Goal: Navigation & Orientation: Understand site structure

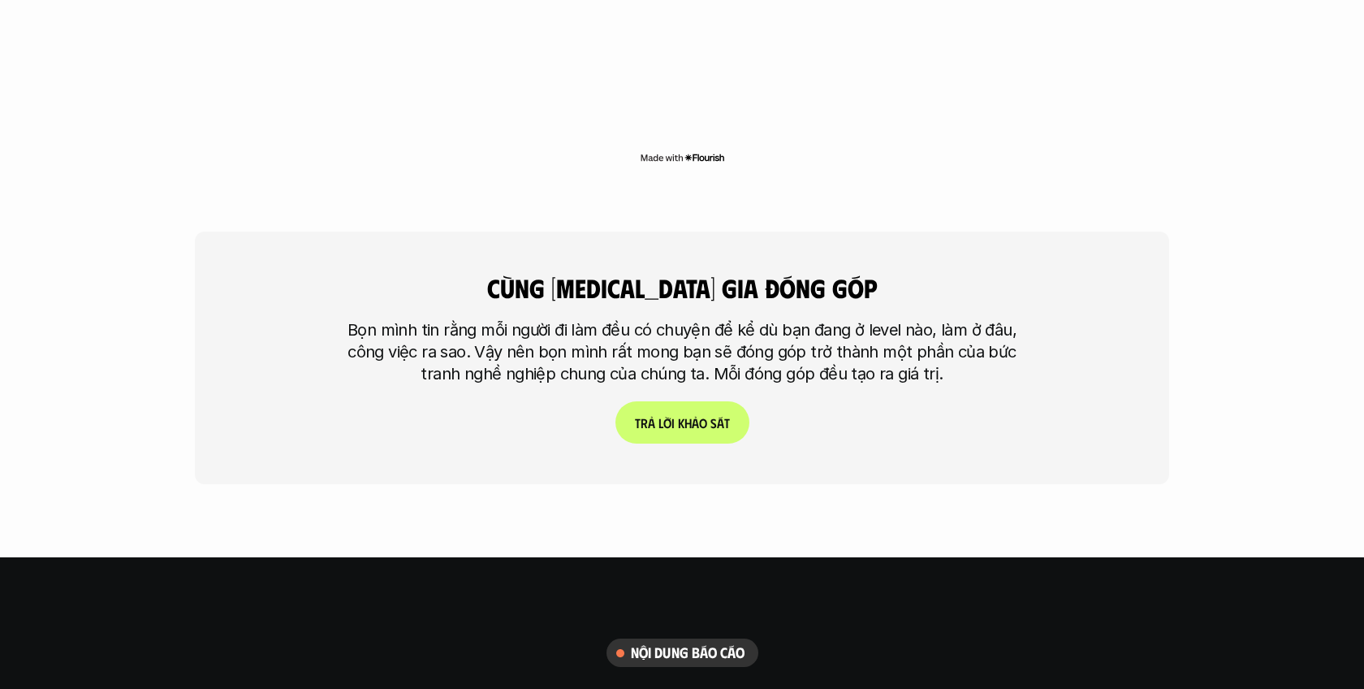
scroll to position [4132, 0]
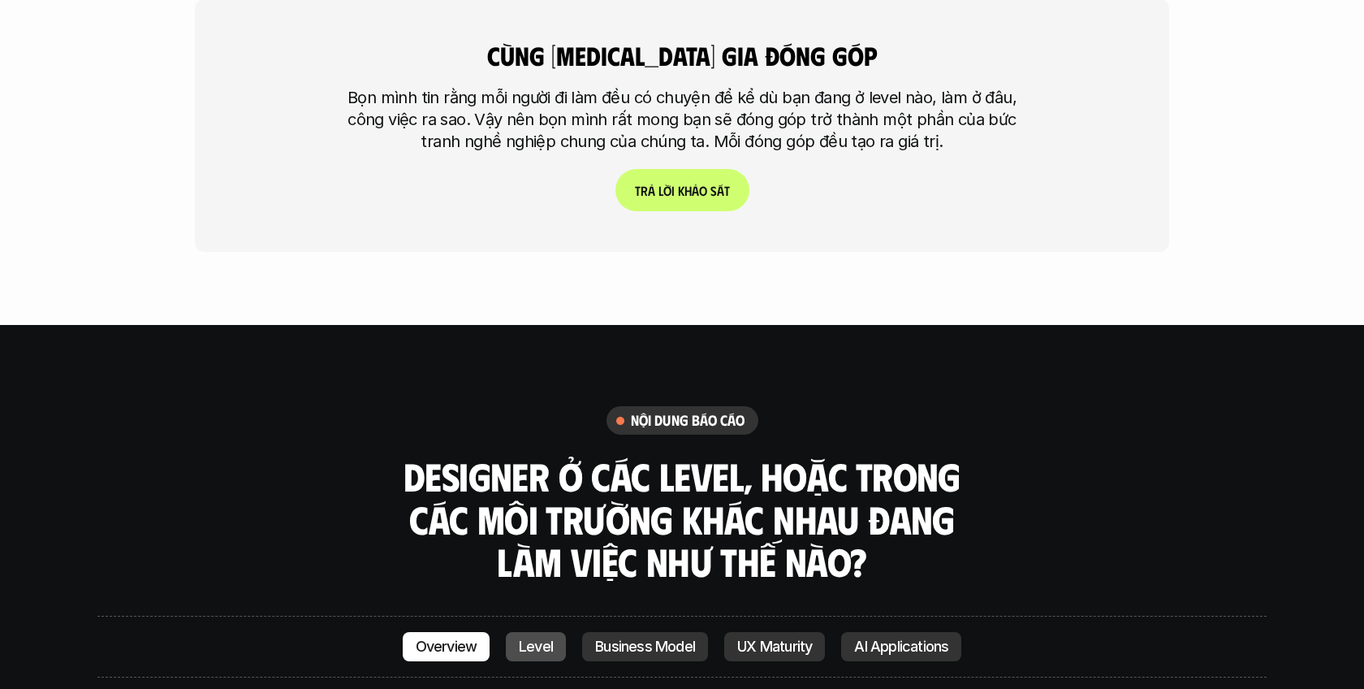
click at [549, 638] on p "Level" at bounding box center [536, 646] width 34 height 16
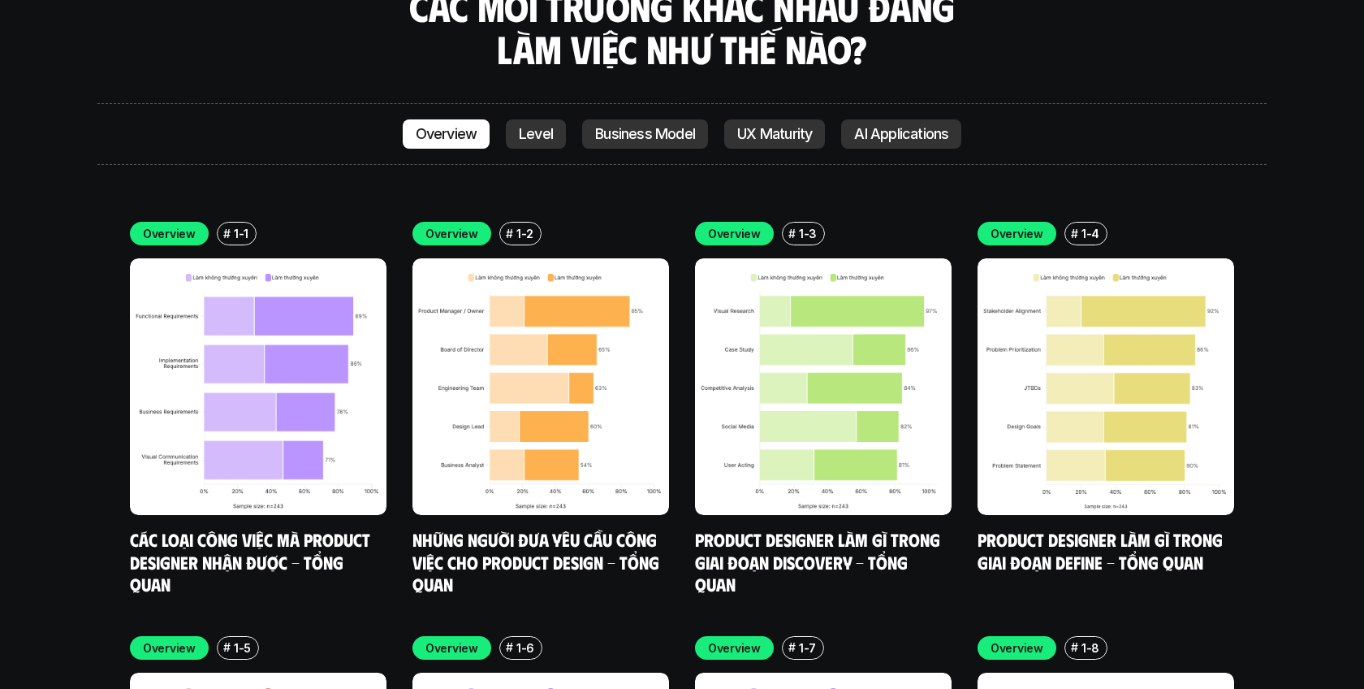
scroll to position [4654, 0]
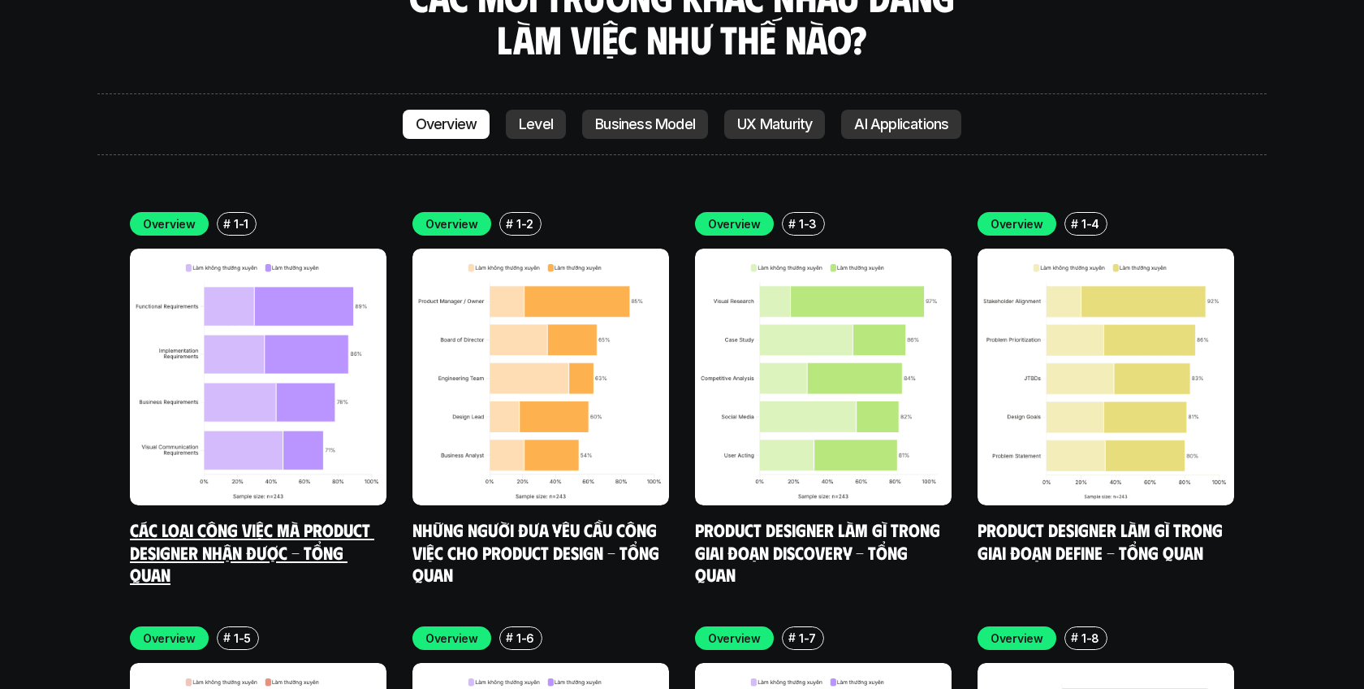
click at [319, 335] on img at bounding box center [258, 376] width 257 height 257
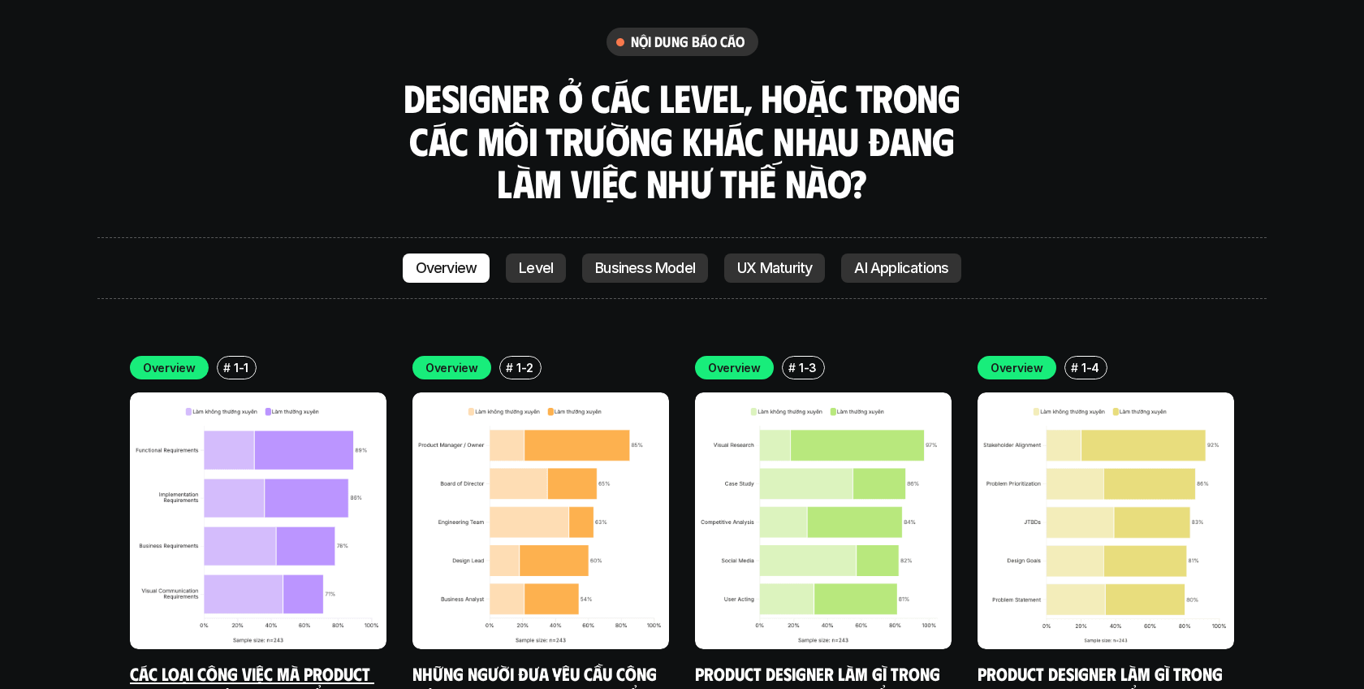
scroll to position [4522, 0]
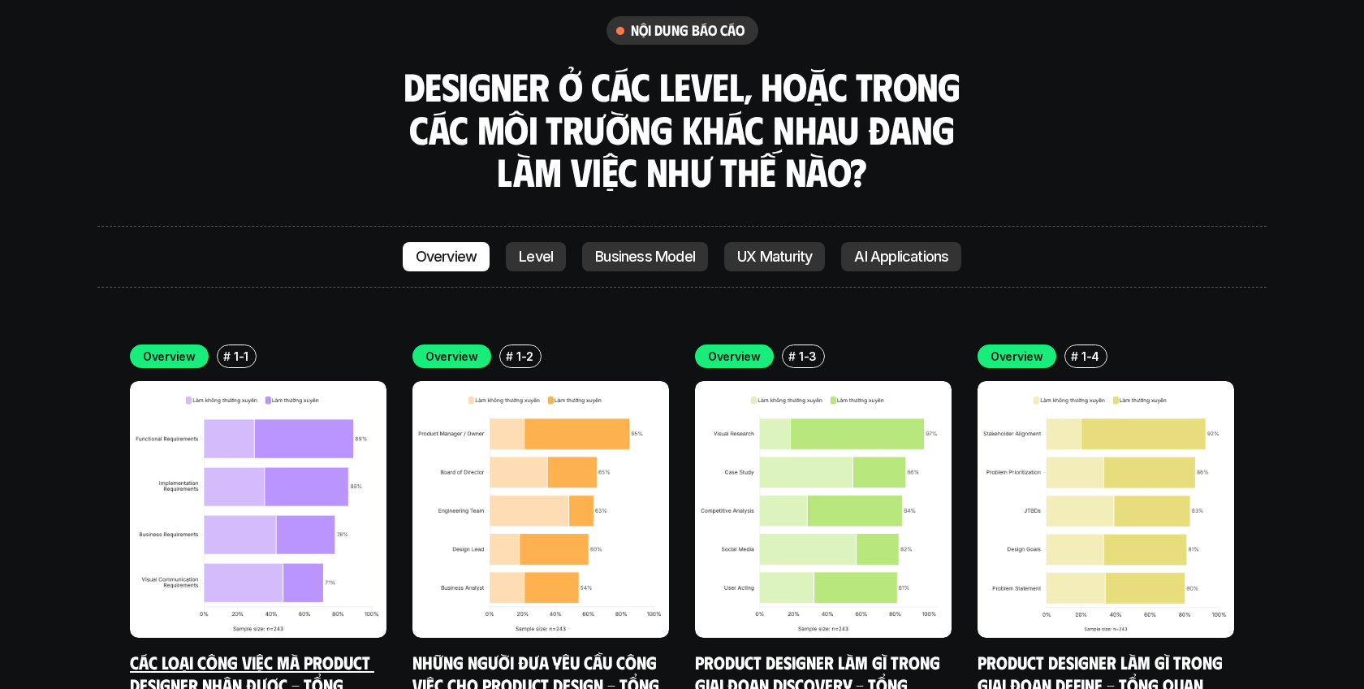
click at [342, 387] on img at bounding box center [258, 509] width 257 height 257
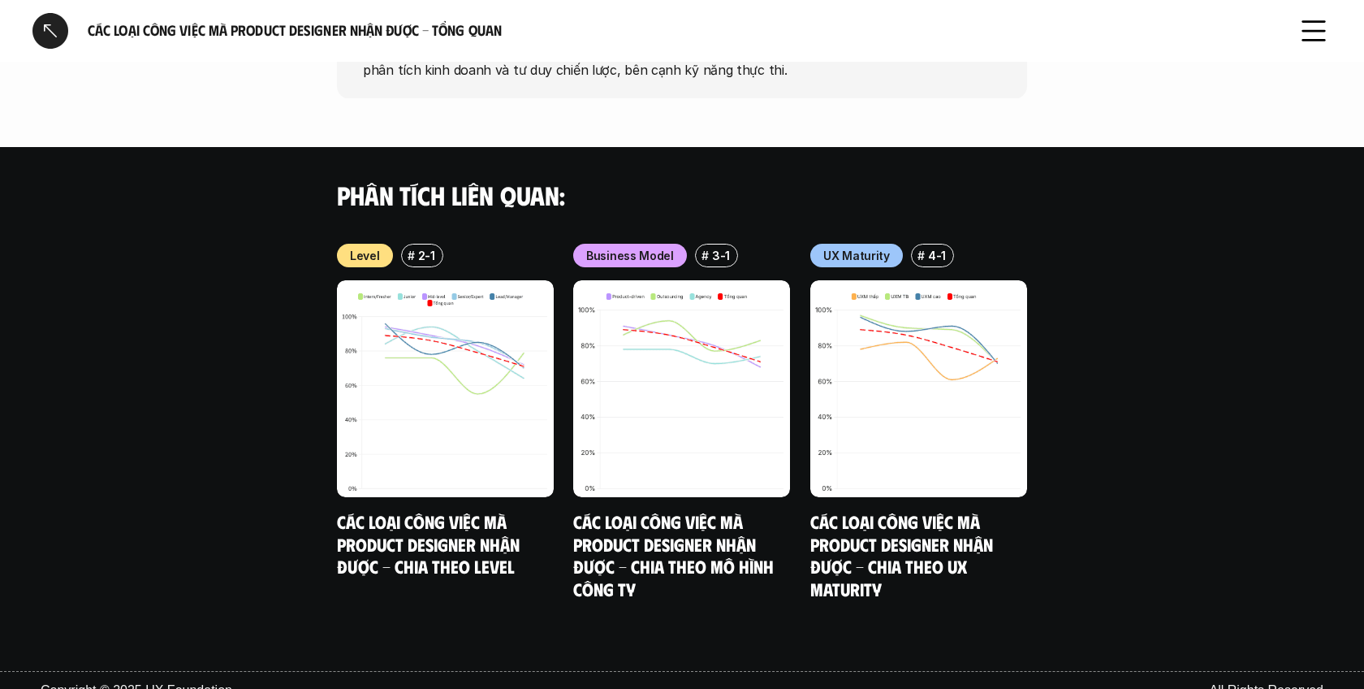
scroll to position [1561, 0]
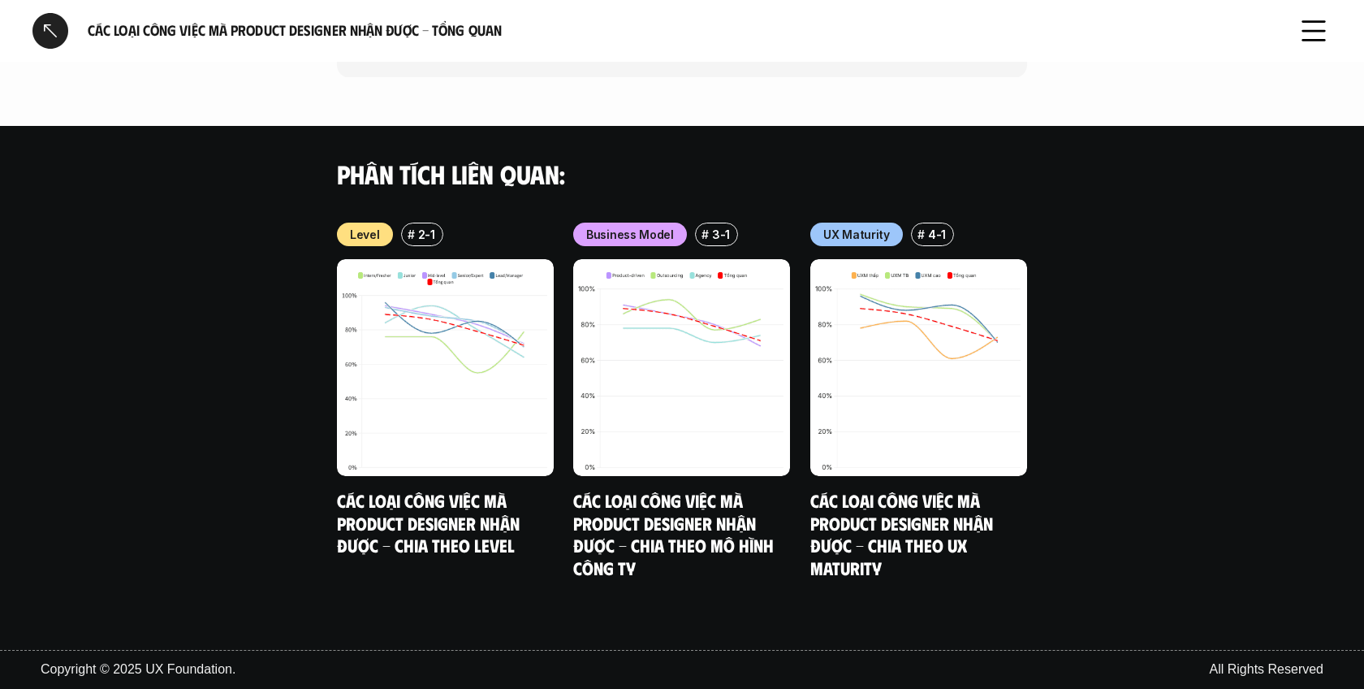
click at [50, 24] on div at bounding box center [50, 31] width 36 height 36
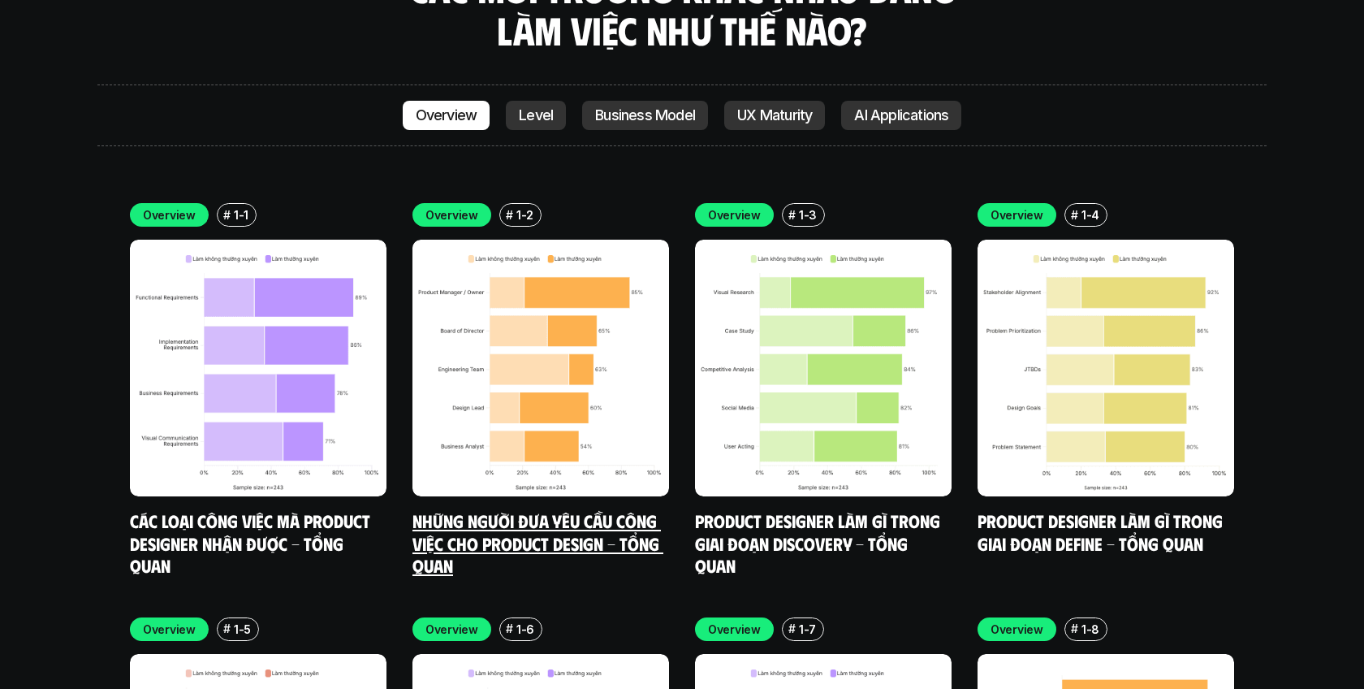
scroll to position [4645, 0]
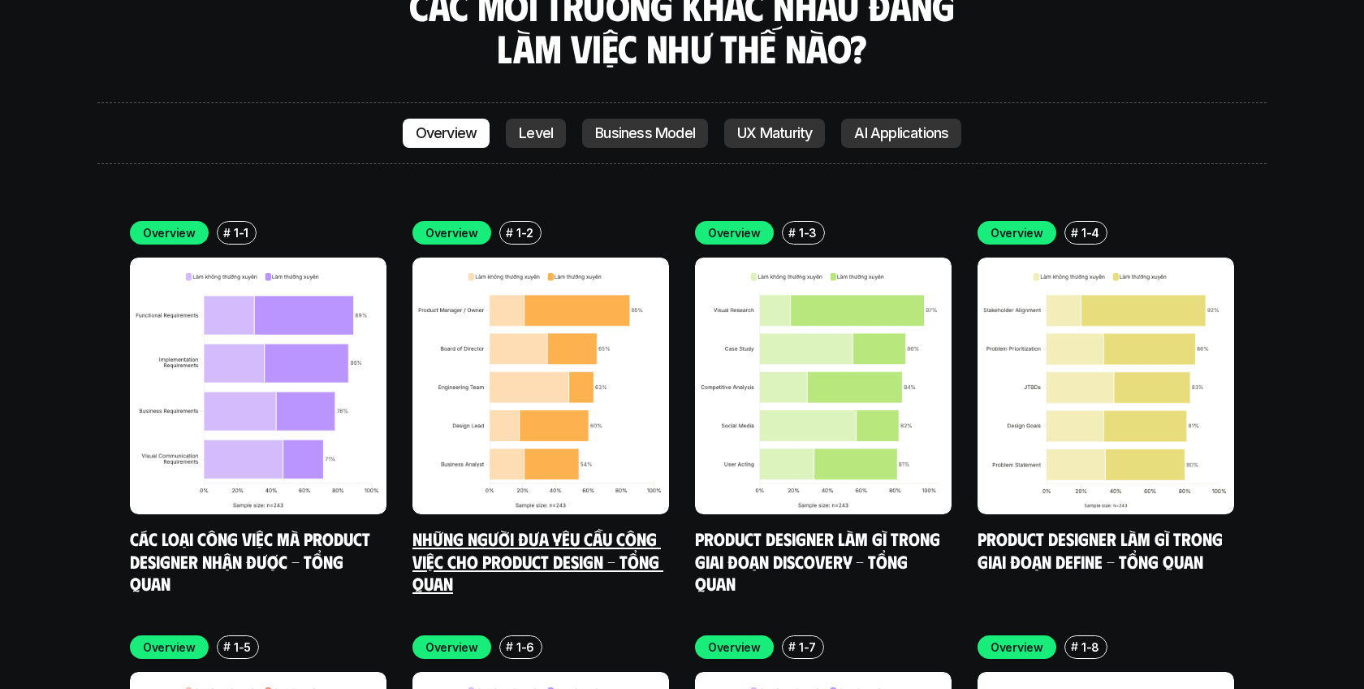
click at [576, 261] on img at bounding box center [540, 385] width 257 height 257
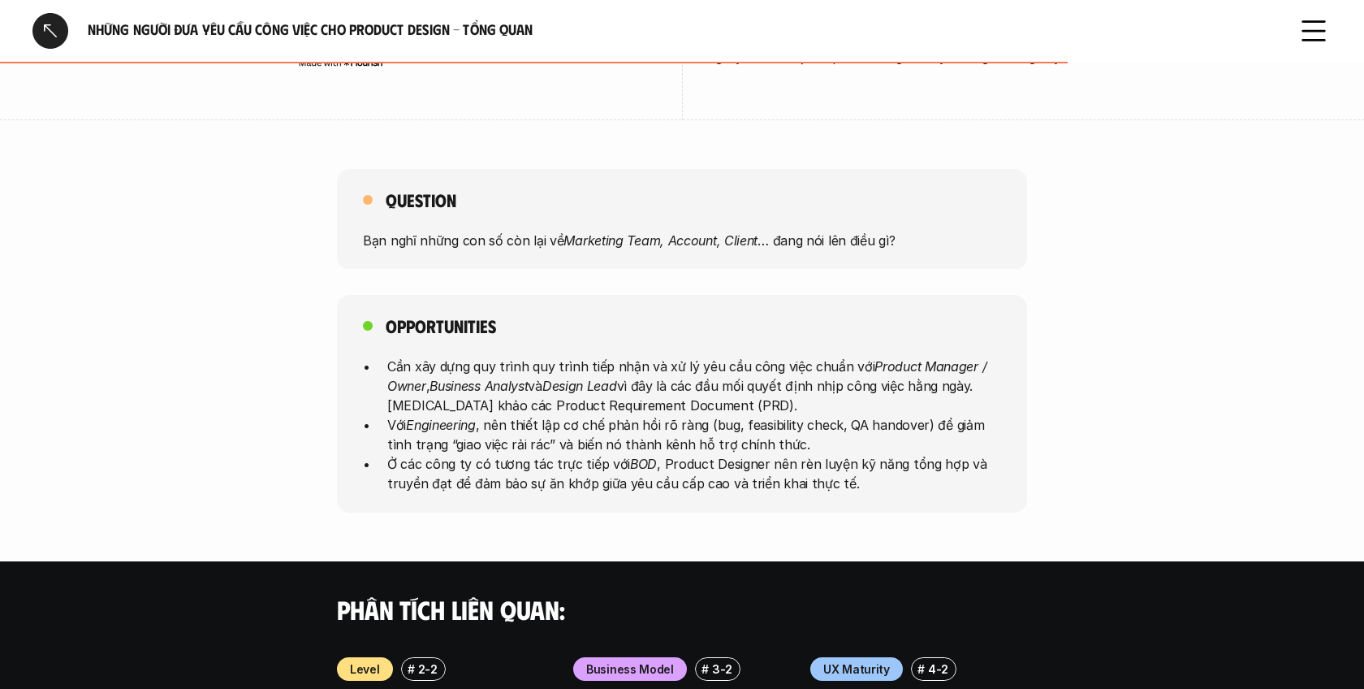
scroll to position [740, 0]
